Goal: Transaction & Acquisition: Purchase product/service

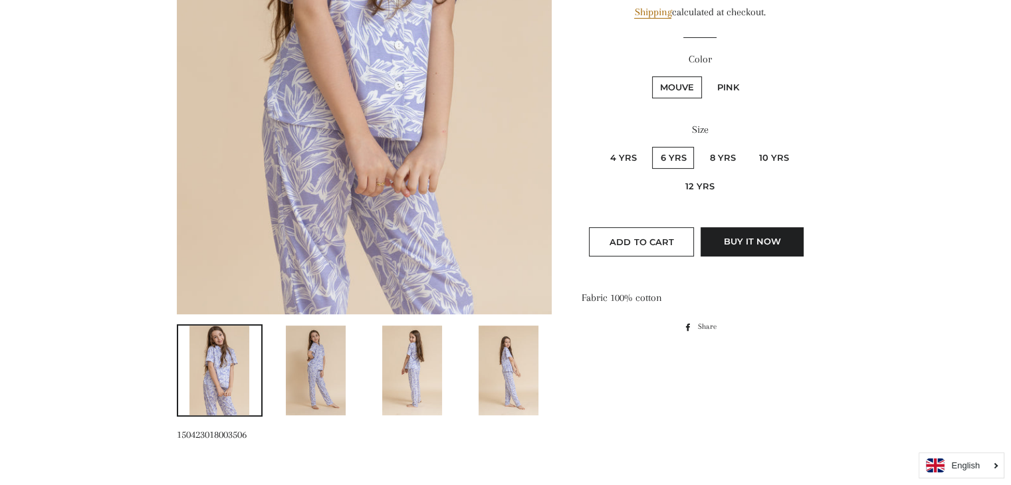
scroll to position [421, 0]
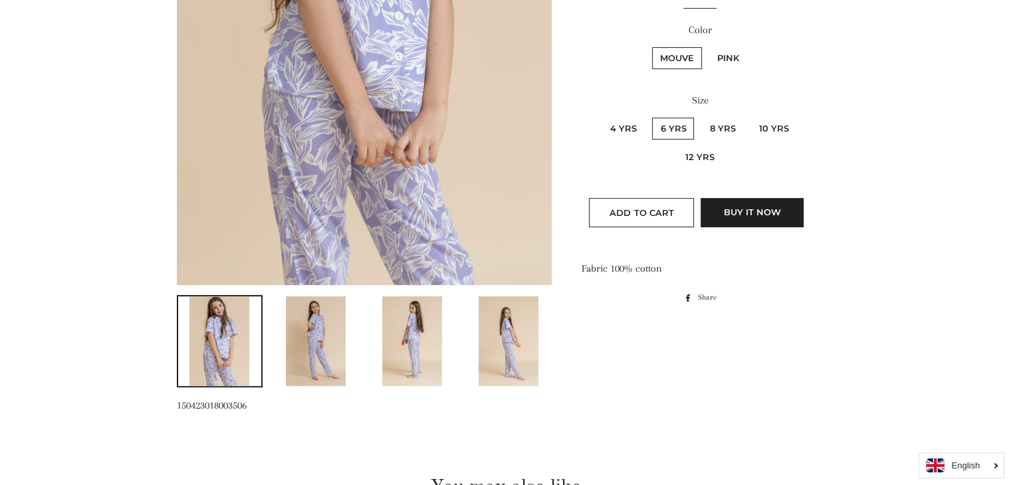
click at [393, 342] on img at bounding box center [412, 341] width 60 height 90
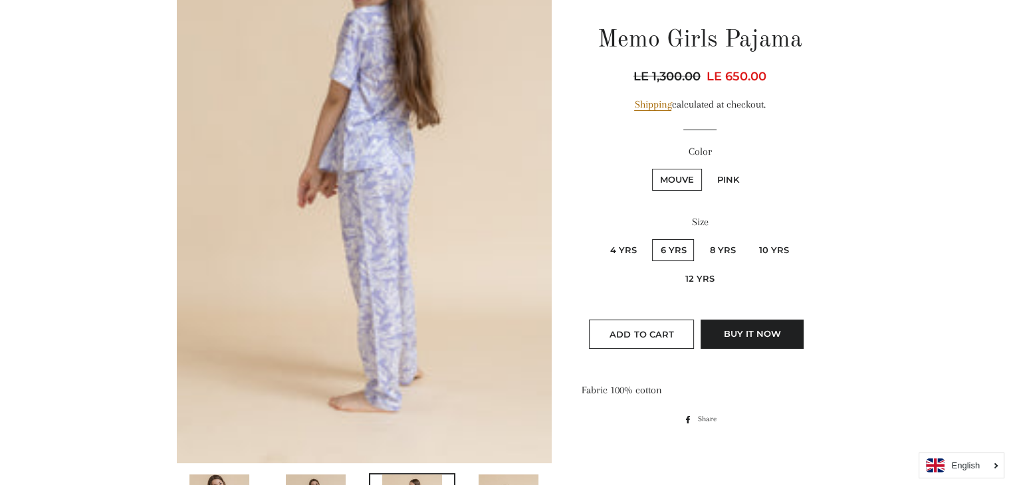
scroll to position [0, 0]
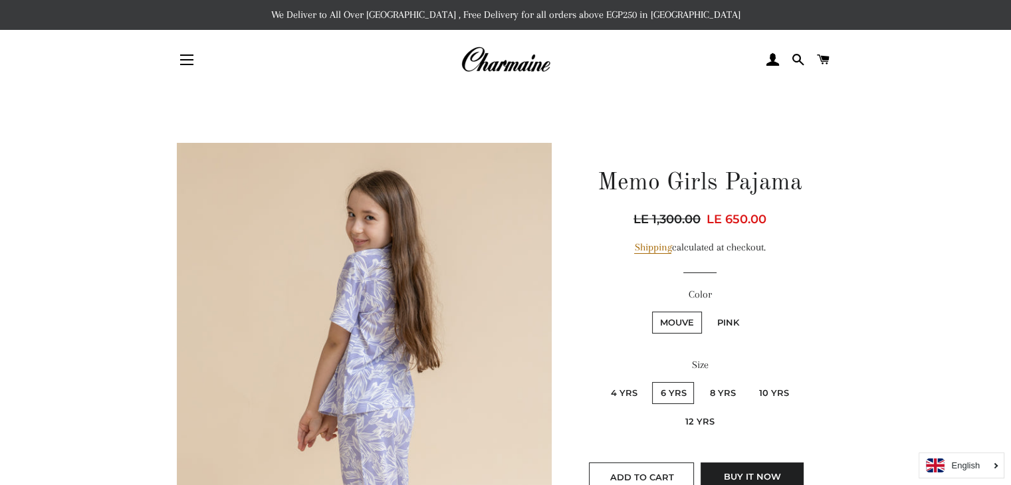
click at [511, 64] on img at bounding box center [505, 59] width 90 height 29
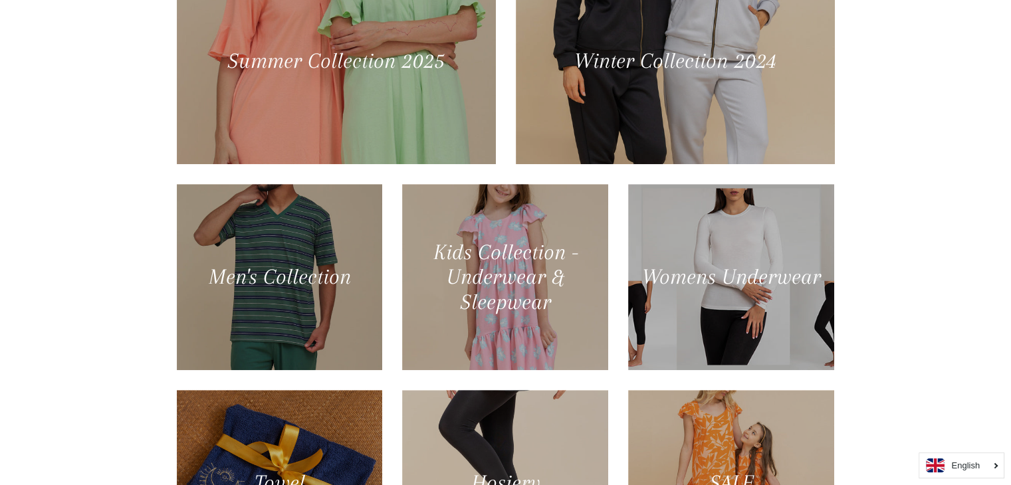
scroll to position [682, 0]
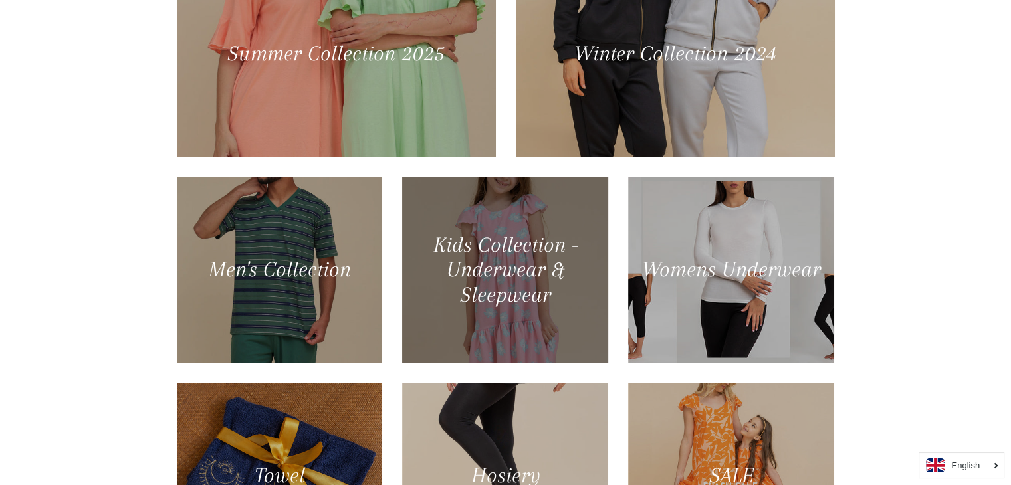
click at [518, 234] on div at bounding box center [505, 269] width 212 height 191
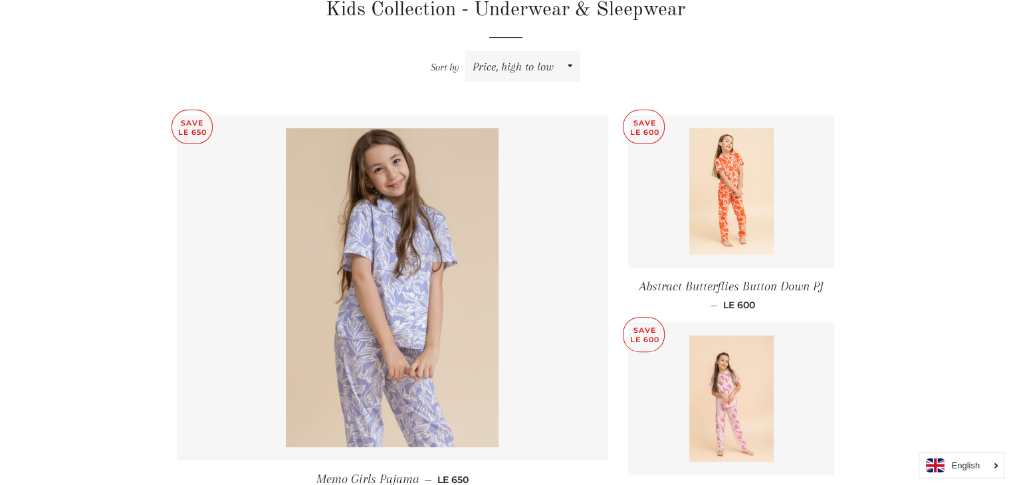
scroll to position [525, 0]
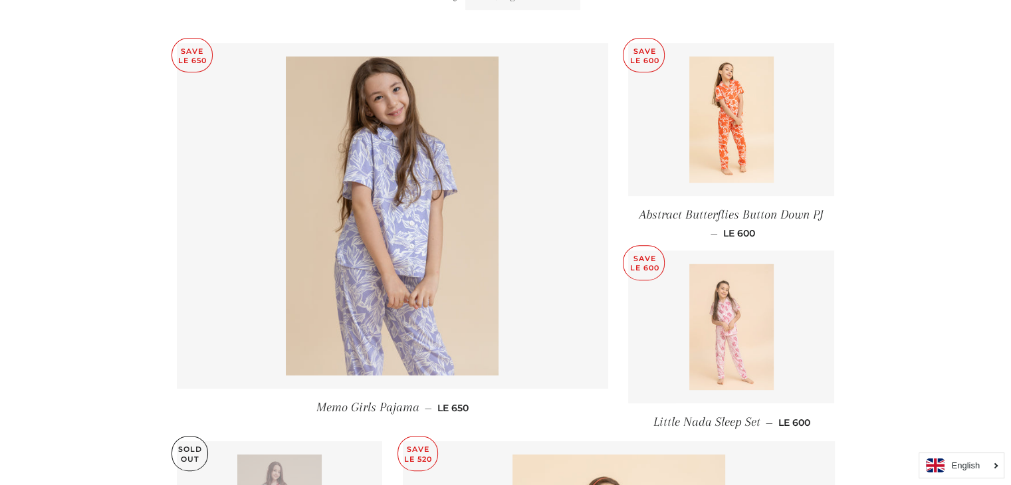
click at [712, 280] on img at bounding box center [731, 327] width 84 height 126
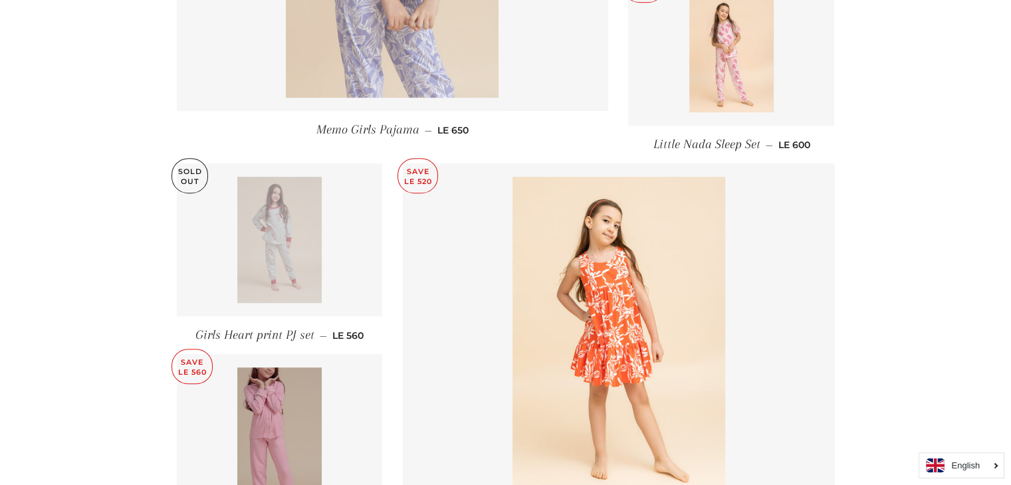
scroll to position [804, 0]
click at [323, 240] on link at bounding box center [280, 238] width 206 height 153
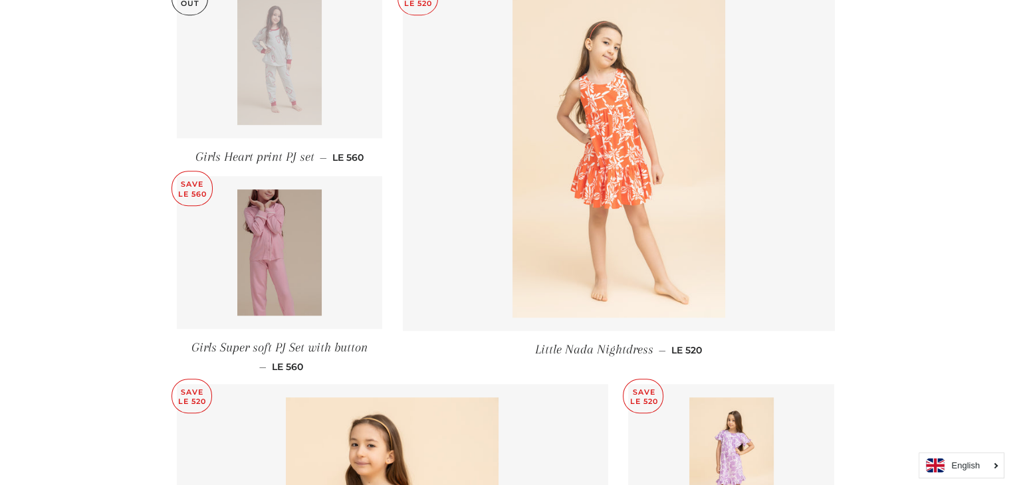
scroll to position [987, 0]
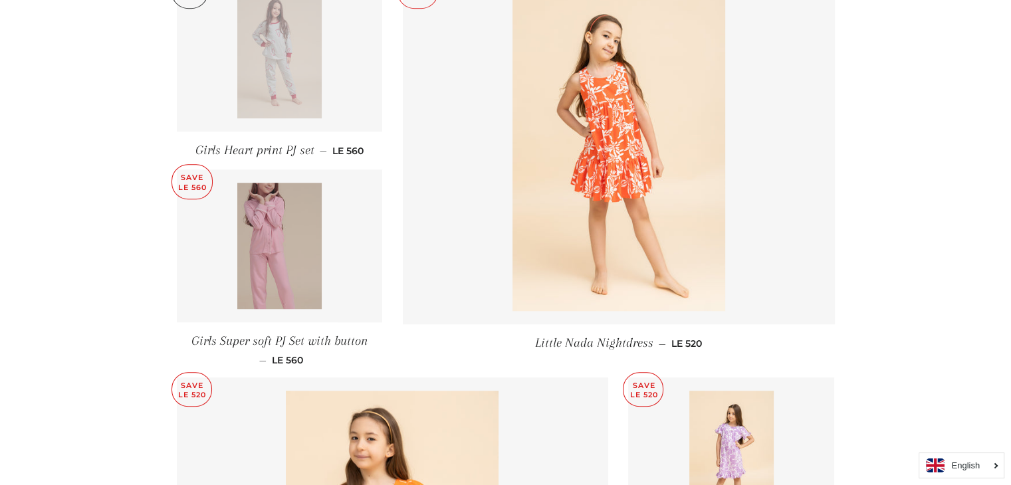
click at [260, 255] on img at bounding box center [279, 246] width 84 height 126
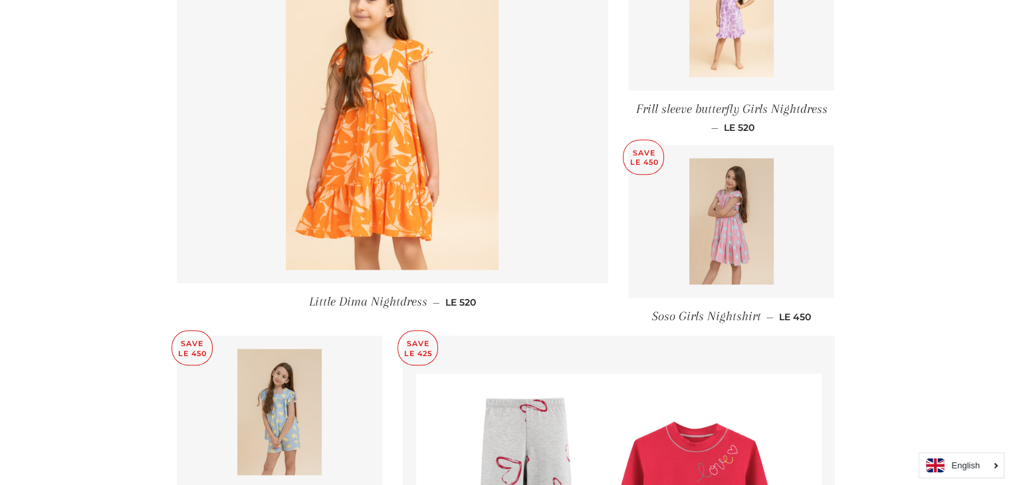
scroll to position [1467, 0]
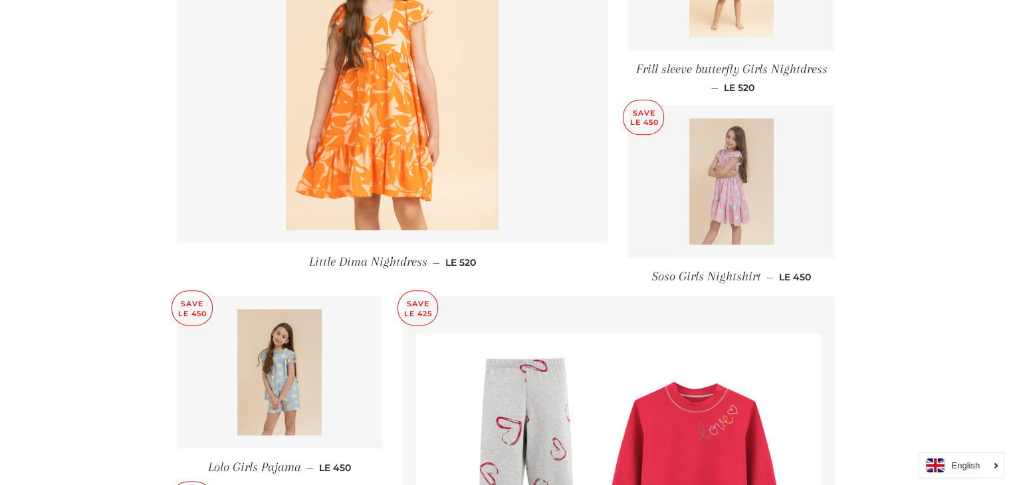
click at [728, 187] on img at bounding box center [731, 181] width 84 height 126
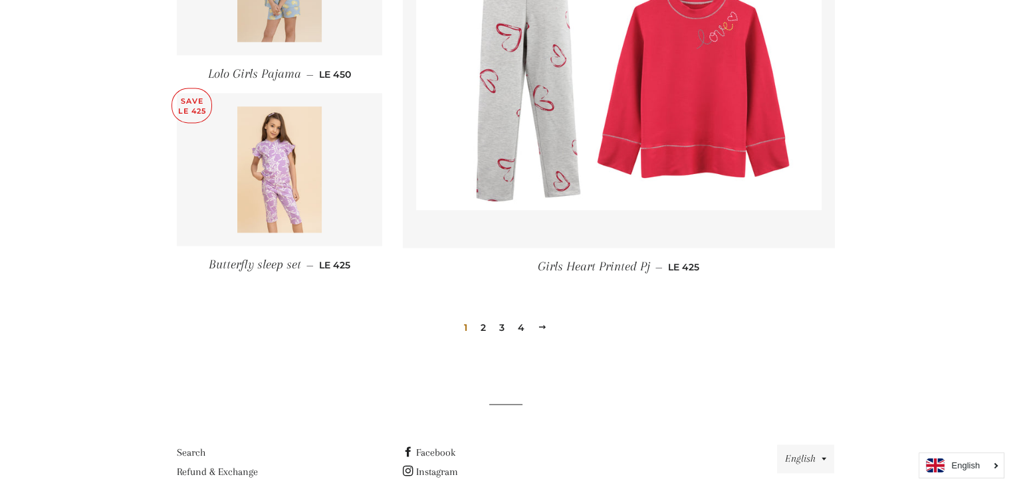
scroll to position [1924, 0]
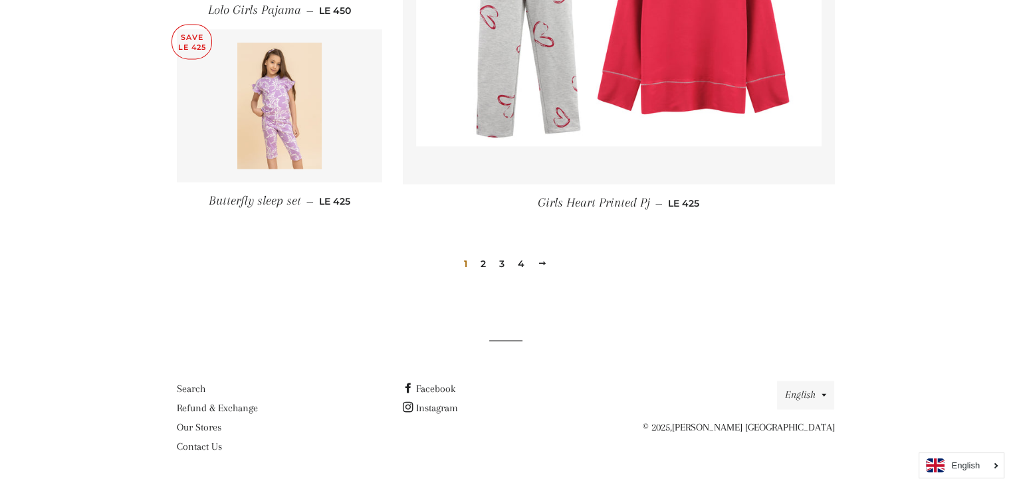
click at [482, 266] on link "2" at bounding box center [483, 264] width 16 height 20
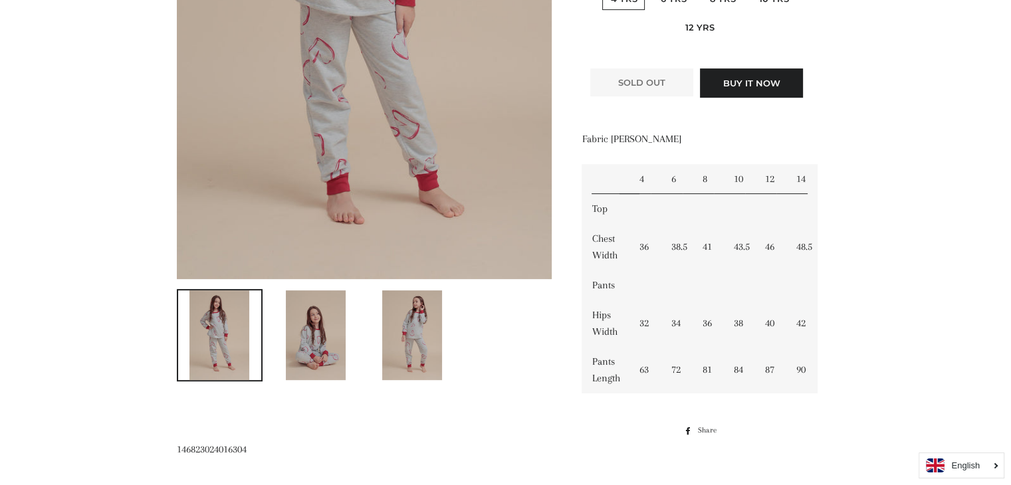
scroll to position [428, 0]
click at [435, 330] on img at bounding box center [412, 335] width 60 height 90
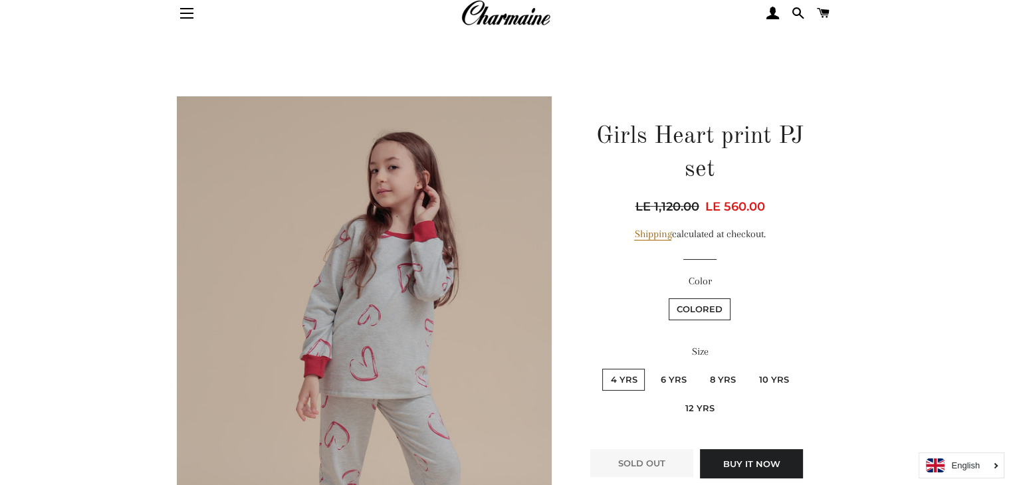
scroll to position [0, 0]
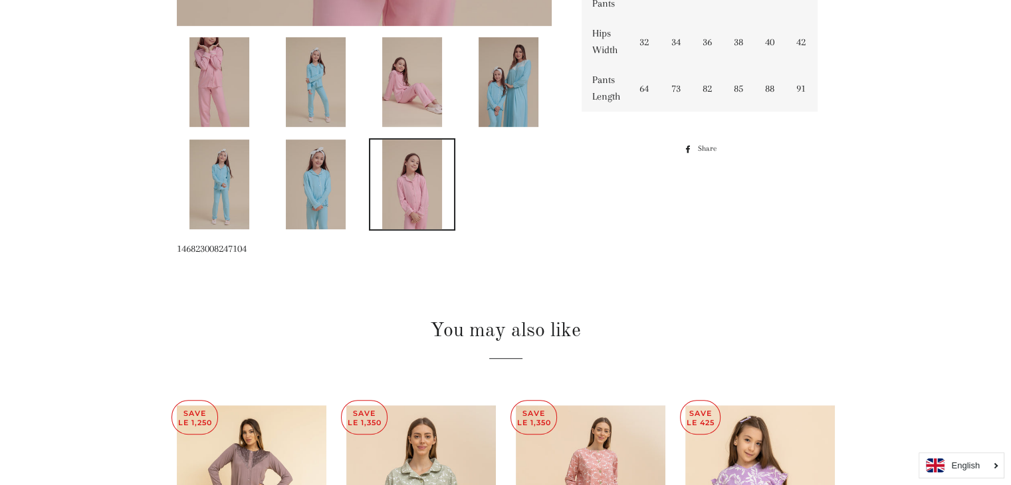
scroll to position [680, 0]
click at [415, 94] on img at bounding box center [412, 82] width 60 height 90
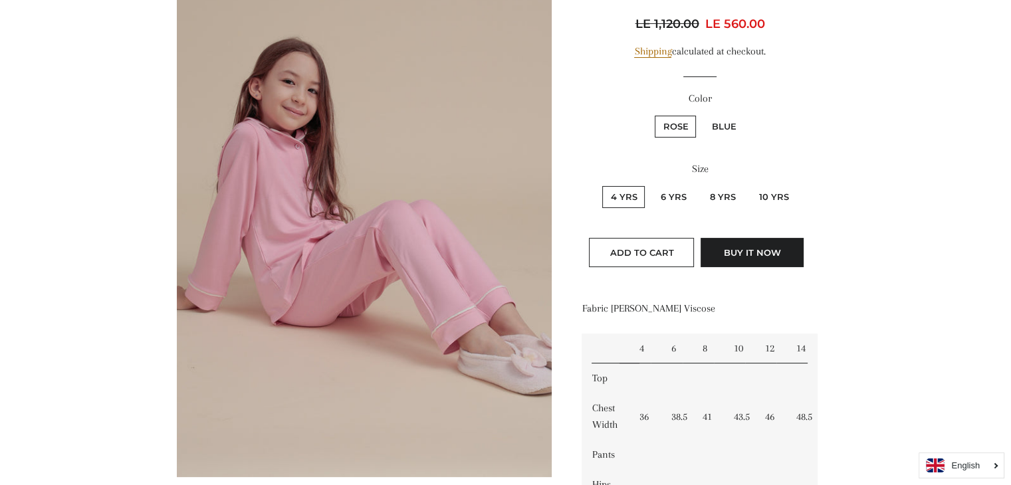
scroll to position [216, 0]
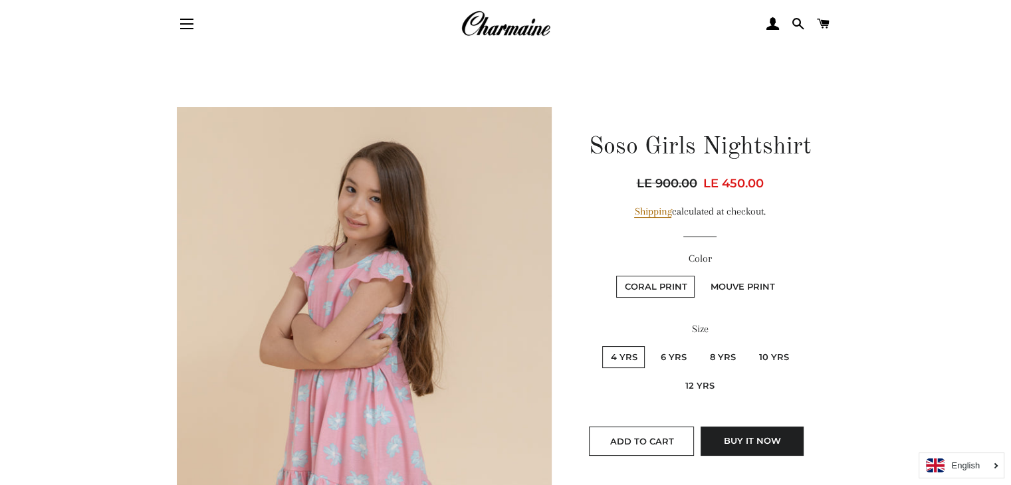
scroll to position [20, 0]
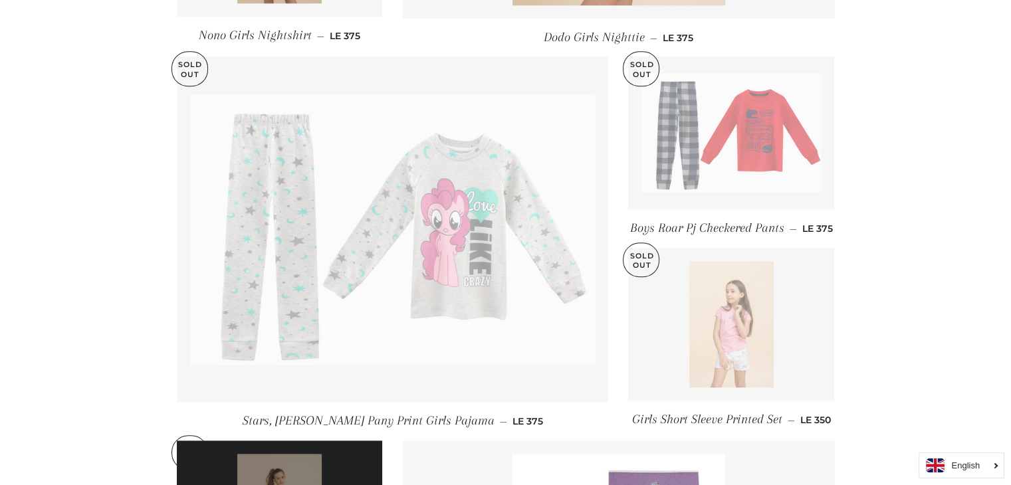
scroll to position [1296, 0]
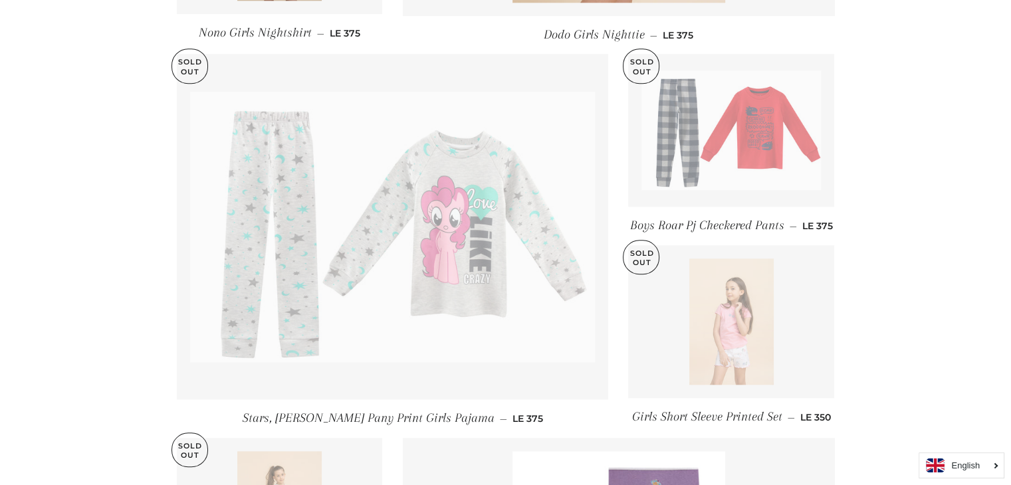
click at [757, 328] on img at bounding box center [731, 321] width 84 height 126
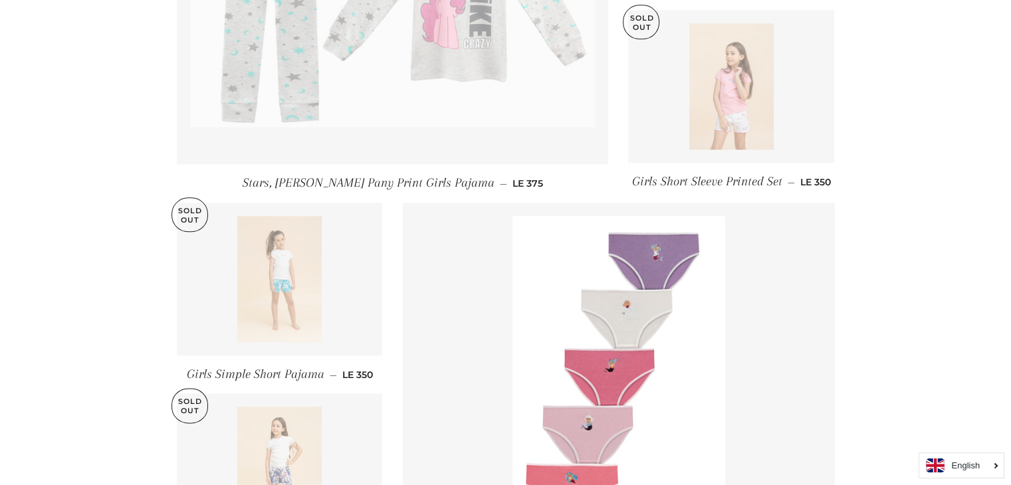
scroll to position [1512, 0]
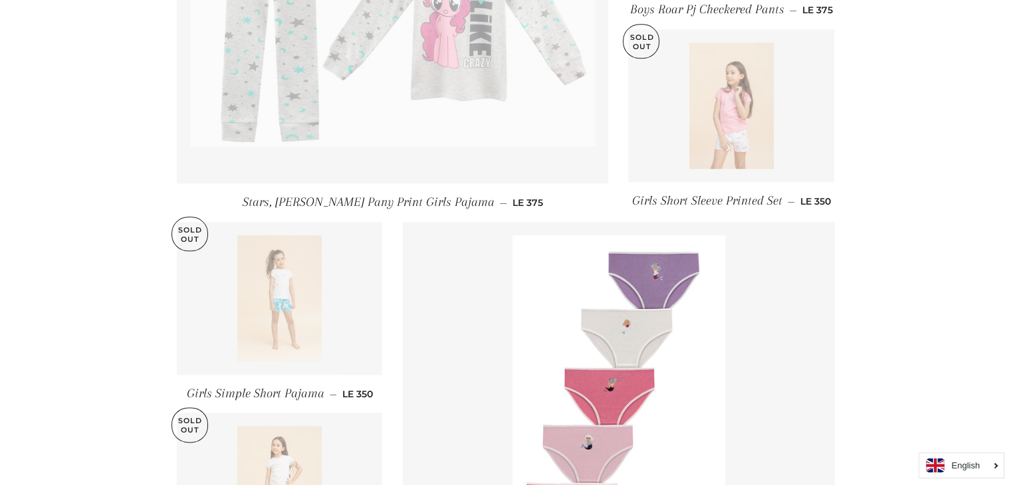
click at [314, 272] on img at bounding box center [279, 298] width 84 height 126
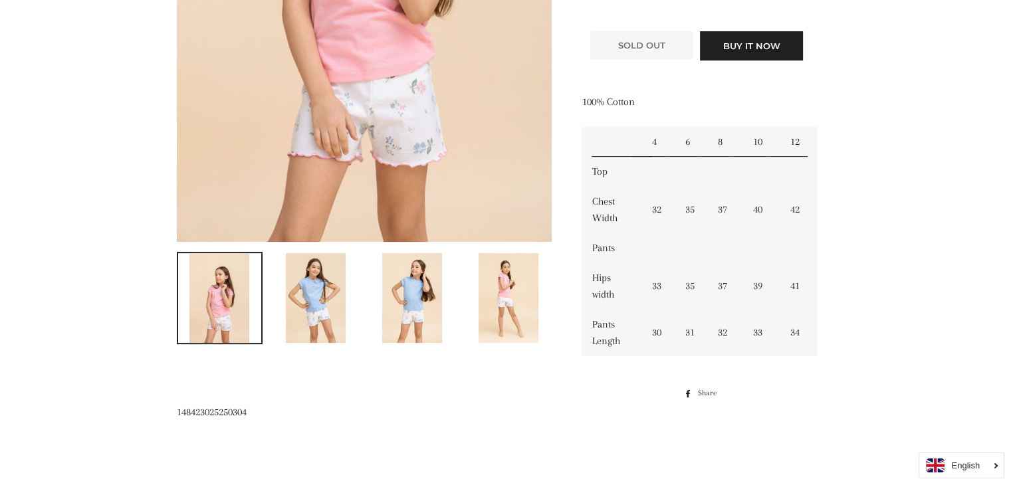
scroll to position [466, 0]
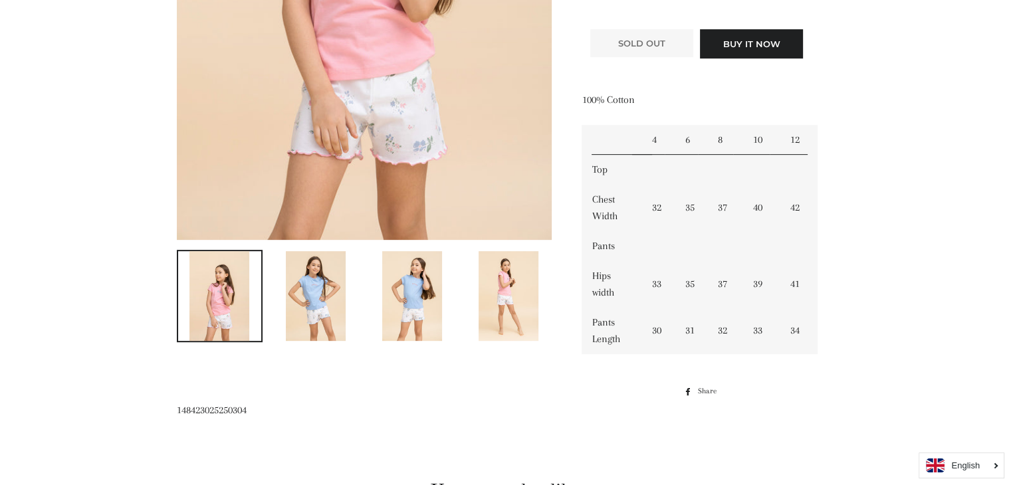
click at [496, 304] on img at bounding box center [508, 296] width 60 height 90
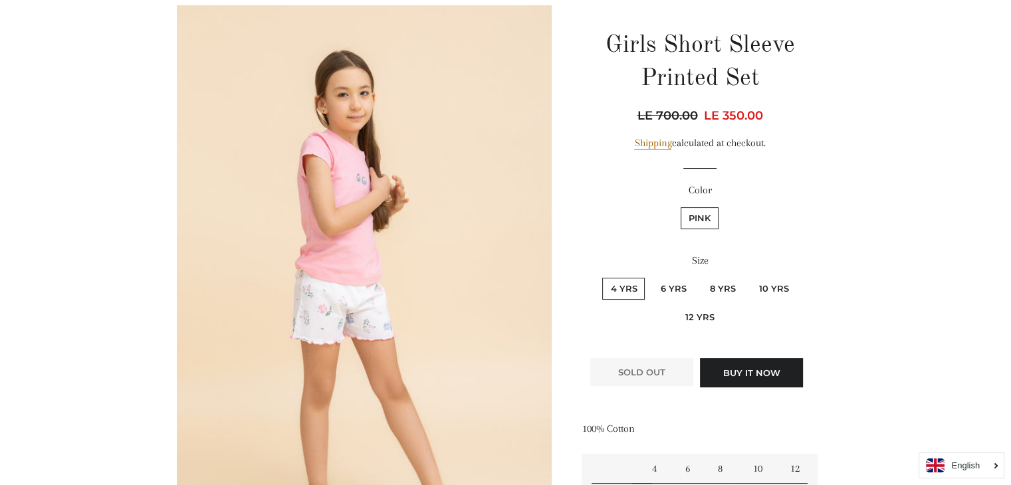
scroll to position [137, 0]
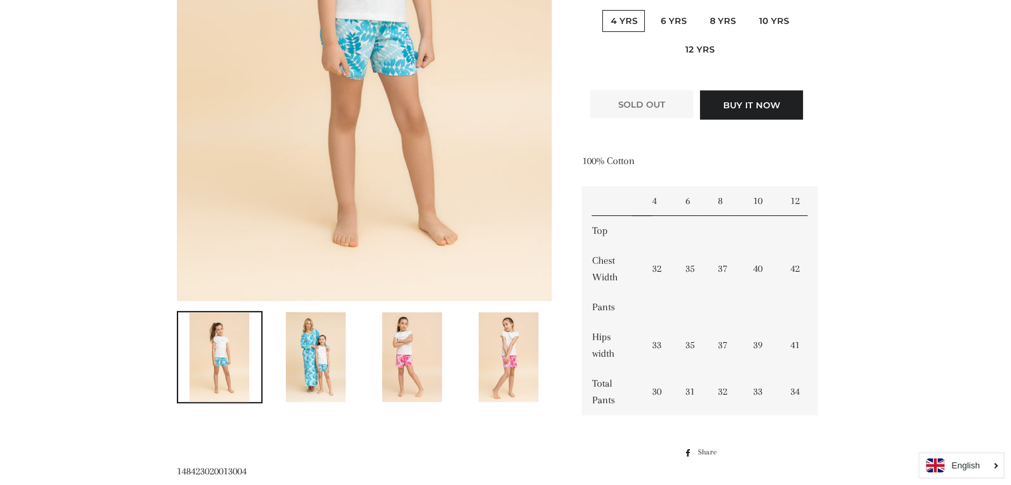
scroll to position [406, 0]
click at [518, 342] on img at bounding box center [508, 357] width 60 height 90
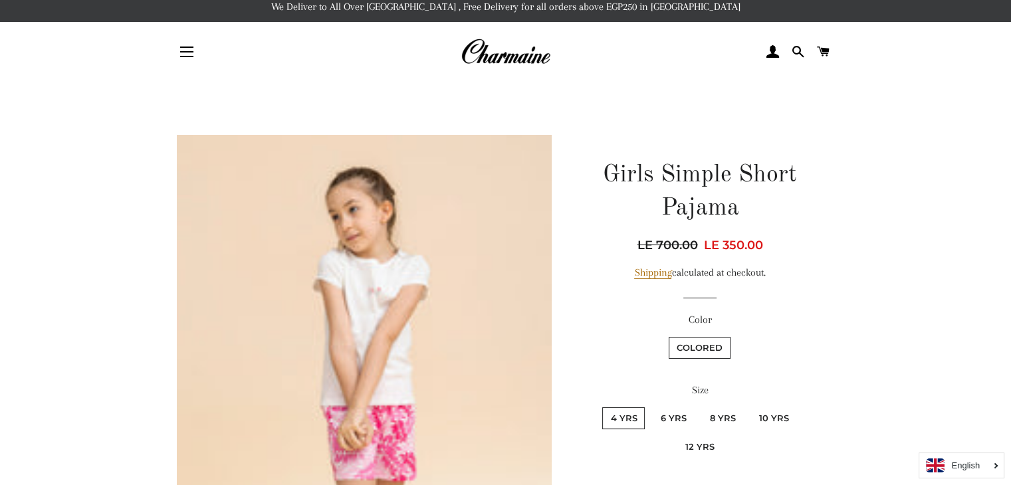
scroll to position [0, 0]
